Goal: Navigation & Orientation: Find specific page/section

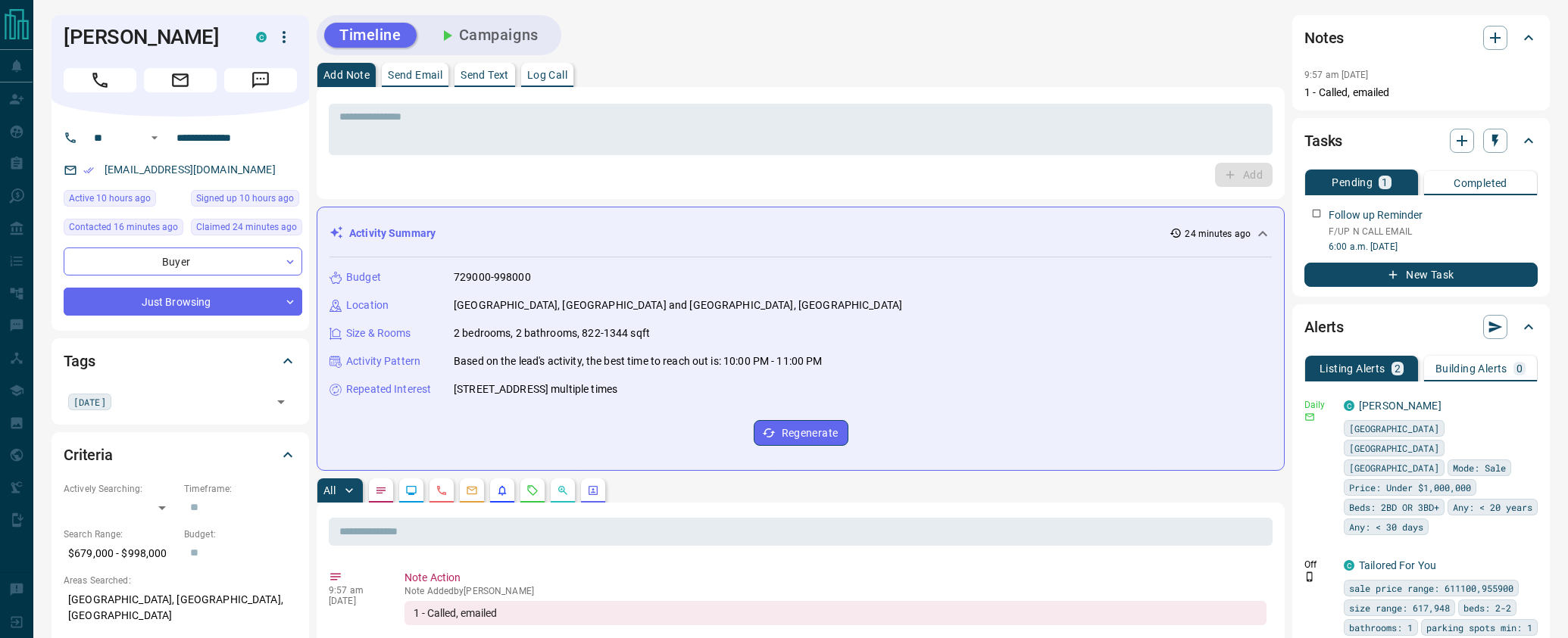
click at [921, 52] on div "Timeline Campaigns" at bounding box center [801, 35] width 968 height 40
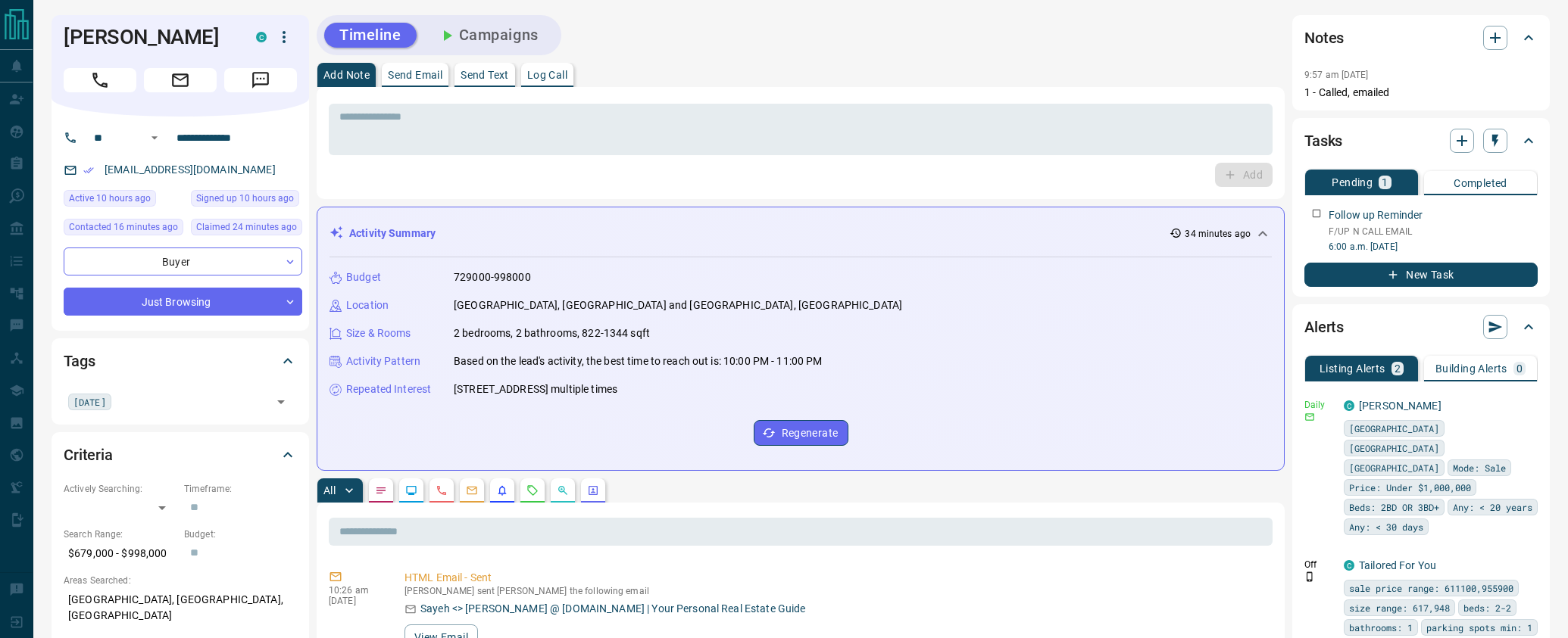
click at [812, 38] on div "Timeline Campaigns" at bounding box center [801, 35] width 968 height 40
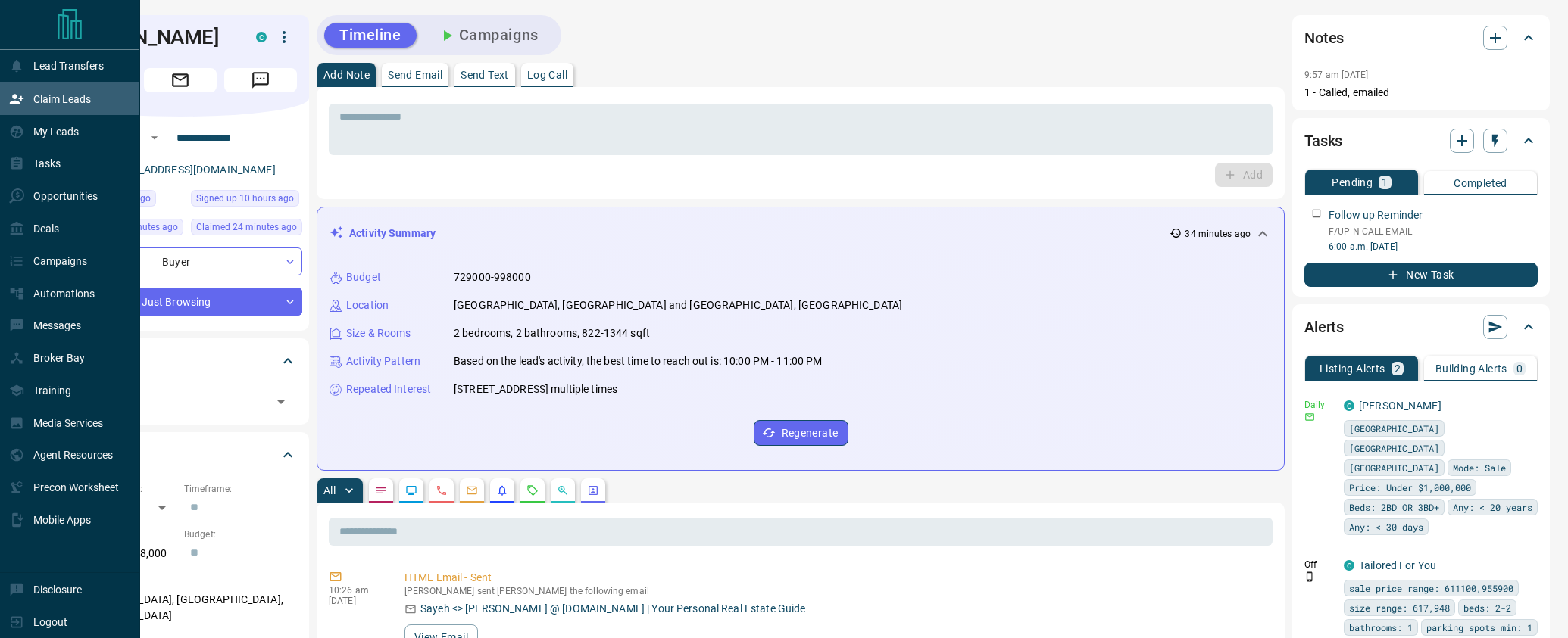
click at [26, 102] on div "Claim Leads" at bounding box center [49, 99] width 82 height 25
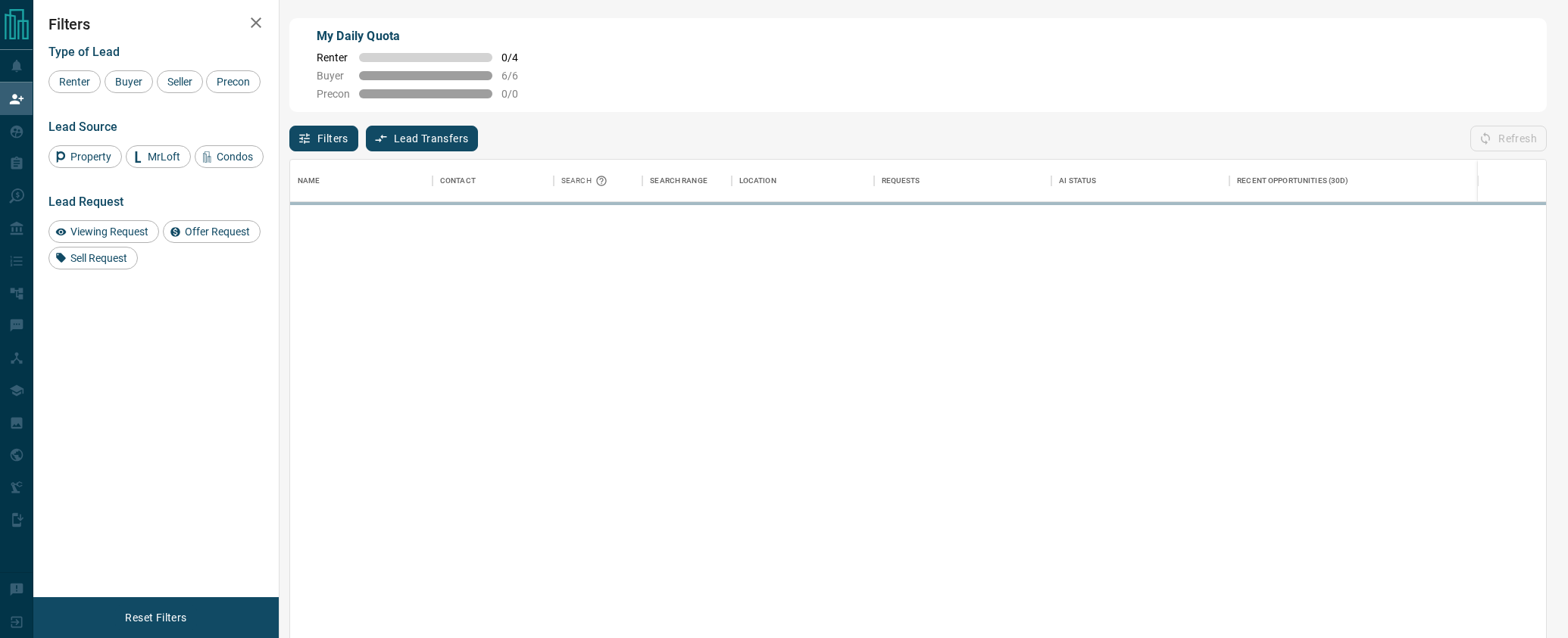
scroll to position [486, 1257]
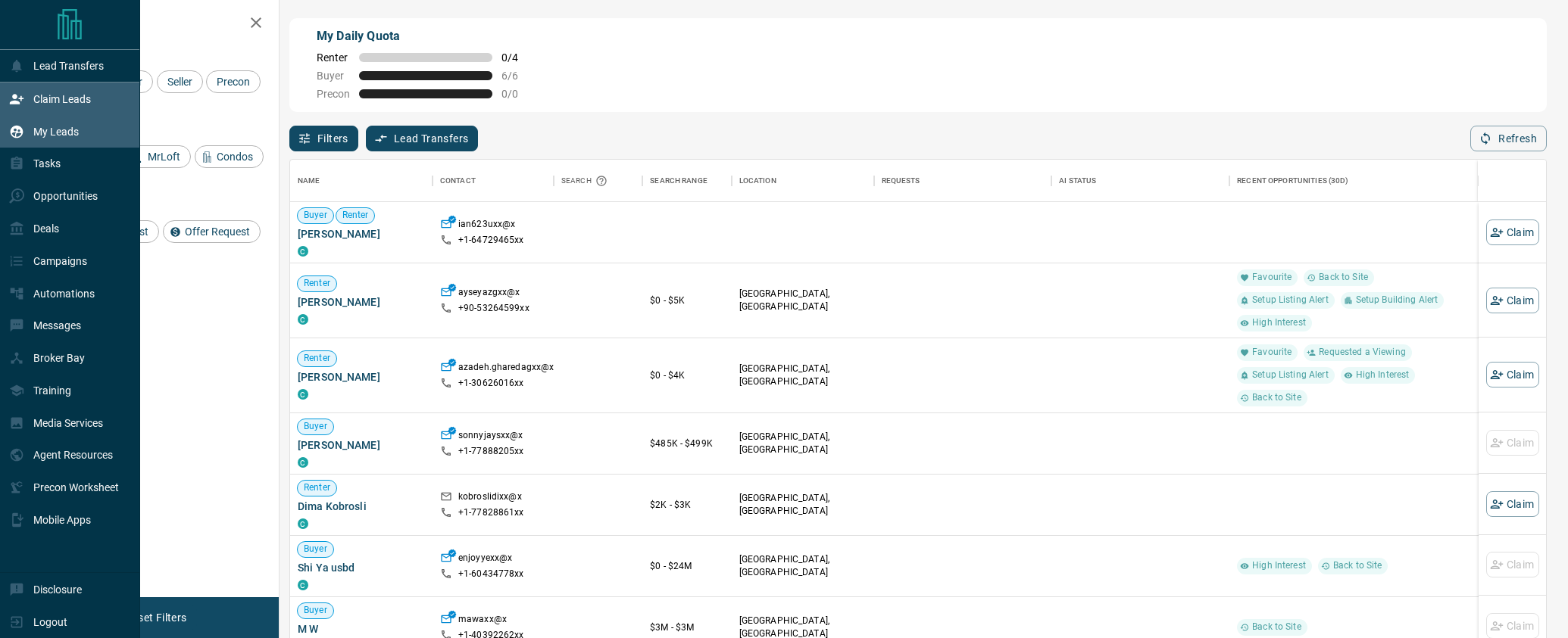
click at [40, 124] on div "My Leads" at bounding box center [44, 131] width 70 height 25
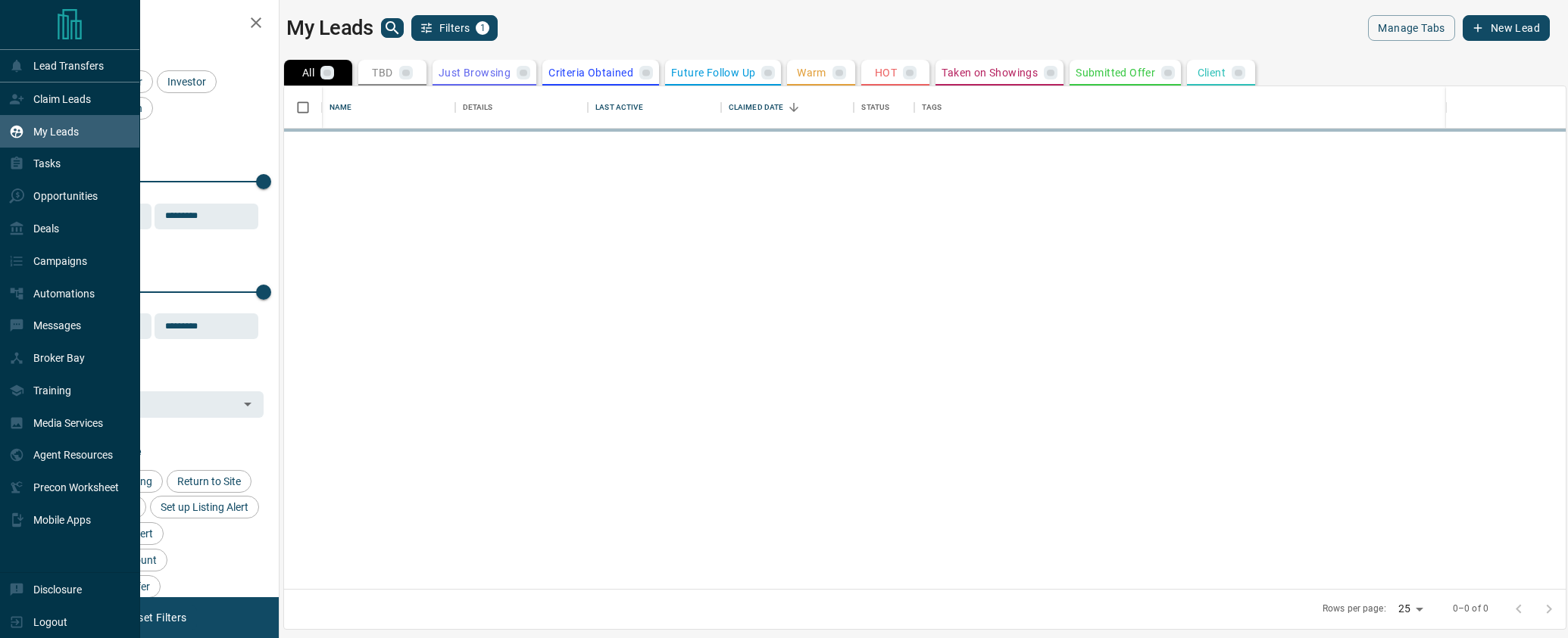
scroll to position [504, 1282]
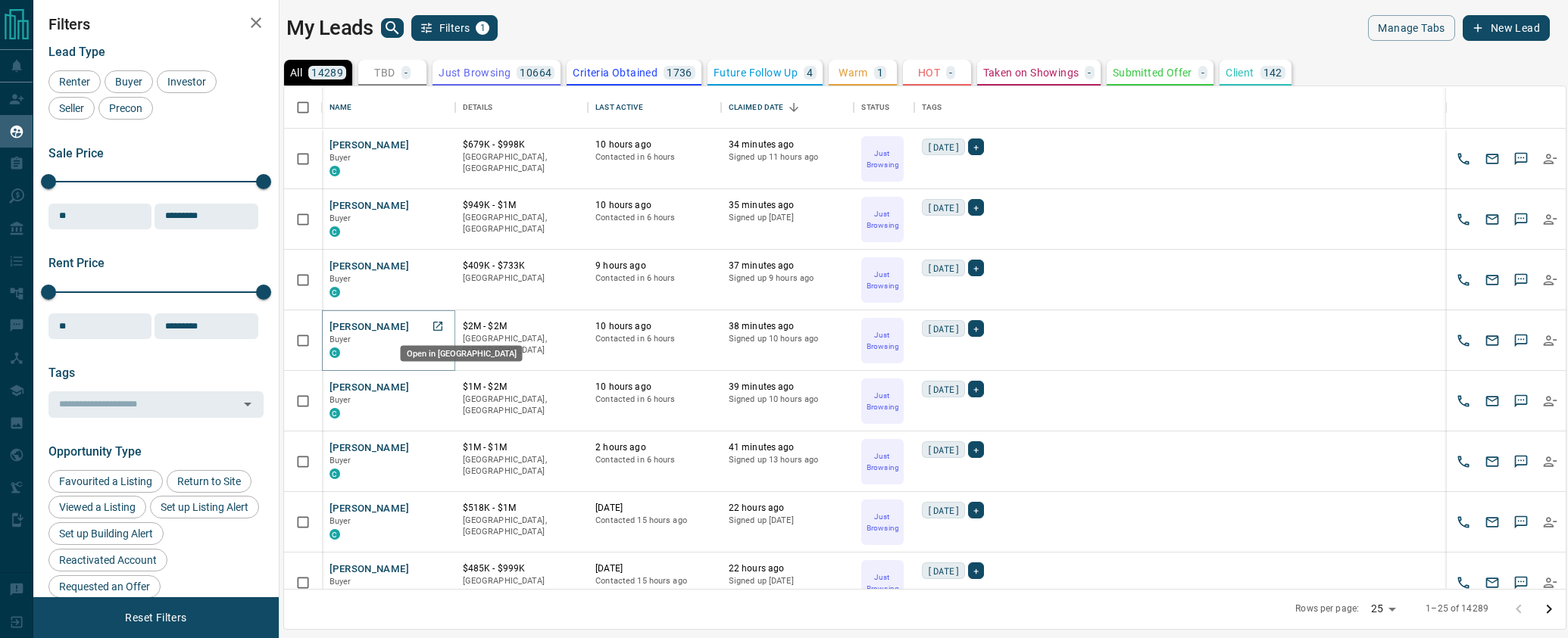
click at [438, 327] on icon "Open in New Tab" at bounding box center [437, 326] width 12 height 12
